Goal: Task Accomplishment & Management: Complete application form

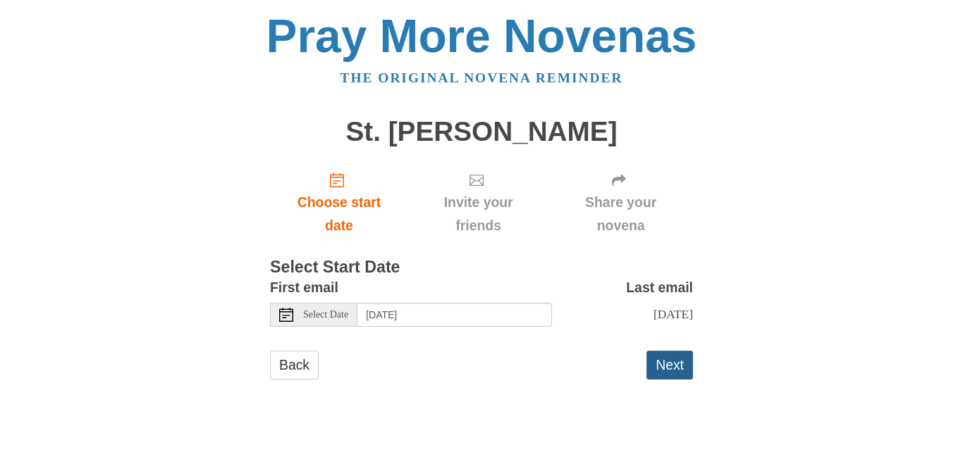
click at [667, 378] on button "Next" at bounding box center [669, 365] width 47 height 29
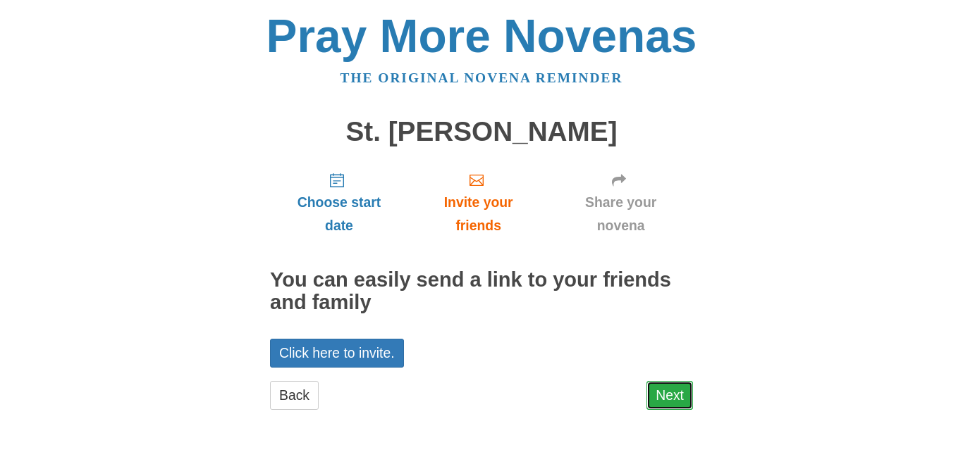
click at [661, 393] on link "Next" at bounding box center [669, 395] width 47 height 29
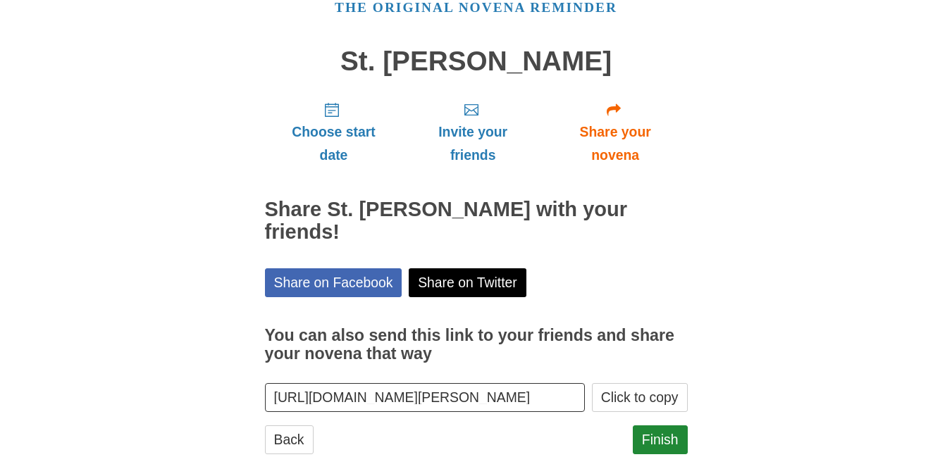
scroll to position [109, 0]
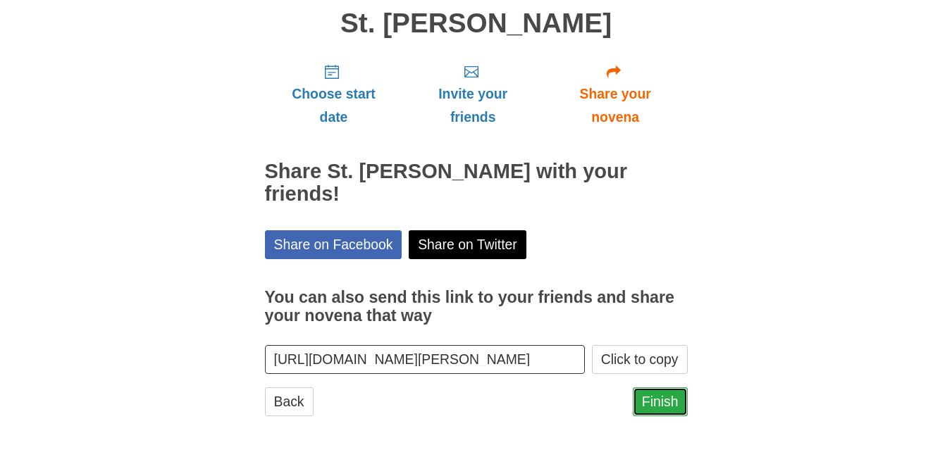
click at [662, 400] on link "Finish" at bounding box center [660, 402] width 55 height 29
